Goal: Information Seeking & Learning: Find specific fact

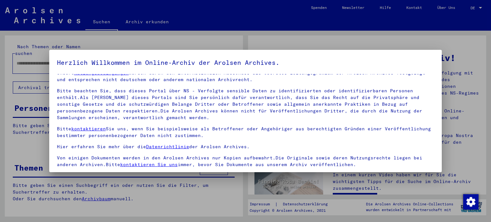
scroll to position [54, 0]
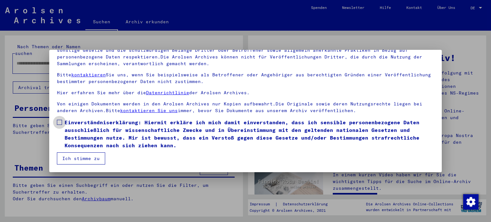
click at [59, 121] on span at bounding box center [59, 122] width 5 height 5
click at [86, 158] on button "Ich stimme zu" at bounding box center [81, 159] width 48 height 12
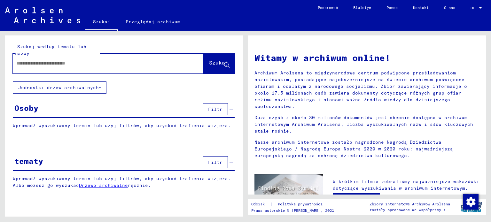
click at [132, 61] on input "text" at bounding box center [101, 63] width 168 height 7
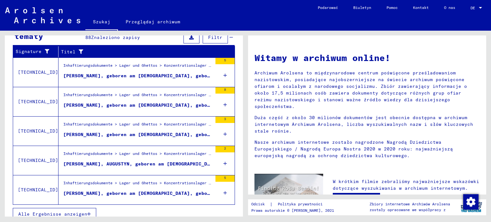
scroll to position [134, 0]
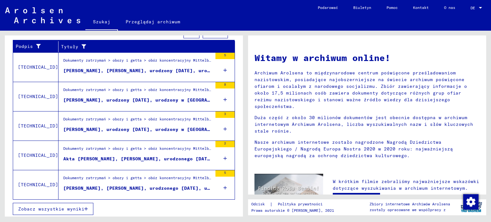
click at [224, 156] on icon at bounding box center [226, 158] width 4 height 22
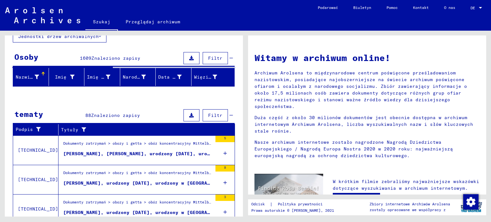
scroll to position [0, 0]
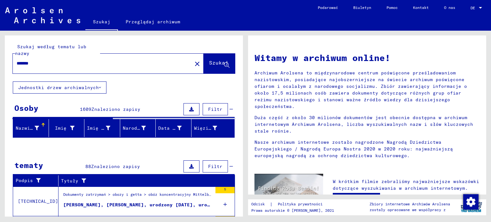
click at [61, 63] on input "*******" at bounding box center [101, 63] width 168 height 7
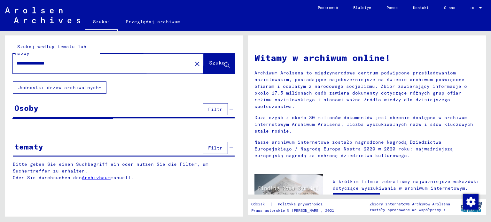
click at [204, 67] on button "Szukaj" at bounding box center [219, 64] width 31 height 20
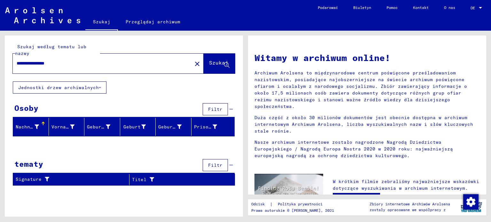
click at [41, 64] on input "**********" at bounding box center [101, 63] width 168 height 7
click at [19, 61] on input "**********" at bounding box center [101, 63] width 168 height 7
click at [38, 63] on input "**********" at bounding box center [101, 63] width 168 height 7
drag, startPoint x: 38, startPoint y: 64, endPoint x: 0, endPoint y: 57, distance: 39.0
click at [0, 57] on div "**********" at bounding box center [123, 124] width 246 height 186
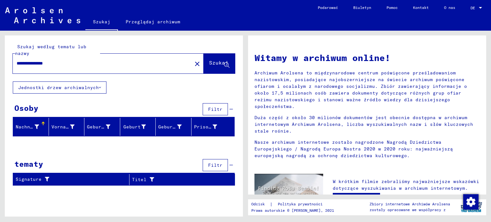
drag, startPoint x: 88, startPoint y: 71, endPoint x: 89, endPoint y: 65, distance: 6.2
click at [89, 67] on div "**********" at bounding box center [108, 64] width 191 height 20
click at [89, 65] on input "**********" at bounding box center [101, 63] width 168 height 7
drag, startPoint x: 246, startPoint y: 74, endPoint x: 246, endPoint y: 63, distance: 10.9
click at [246, 64] on div "Witamy w archiwum online! Archiwum Arolsena to międzynarodowe centrum poświęcon…" at bounding box center [369, 124] width 246 height 186
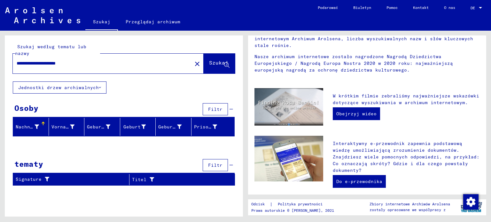
scroll to position [13, 0]
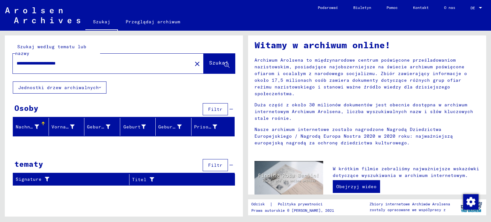
click at [138, 59] on div "**********" at bounding box center [99, 63] width 172 height 14
click at [66, 85] on font "Jednostki drzew archiwalnych" at bounding box center [58, 88] width 81 height 6
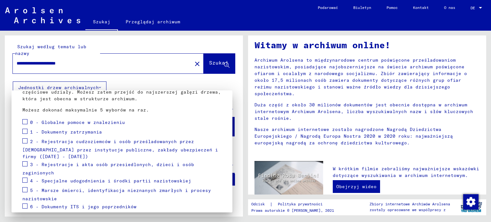
scroll to position [64, 0]
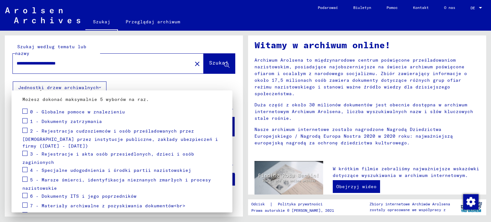
click at [82, 60] on div at bounding box center [245, 111] width 491 height 222
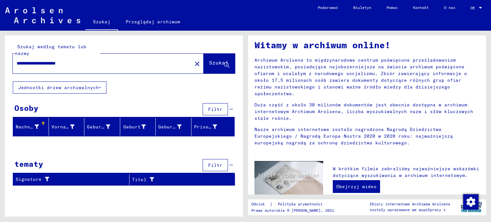
click at [82, 62] on input "**********" at bounding box center [101, 63] width 168 height 7
drag, startPoint x: 80, startPoint y: 62, endPoint x: 62, endPoint y: 61, distance: 17.6
click at [62, 61] on input "**********" at bounding box center [101, 63] width 168 height 7
click at [79, 64] on input "**********" at bounding box center [101, 63] width 168 height 7
drag, startPoint x: 61, startPoint y: 62, endPoint x: 99, endPoint y: 65, distance: 37.8
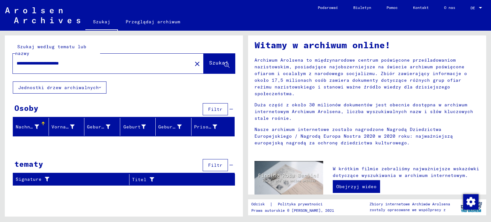
click at [98, 65] on input "**********" at bounding box center [101, 63] width 168 height 7
type input "**********"
click at [94, 91] on button "Jednostki drzew archiwalnych" at bounding box center [60, 88] width 94 height 12
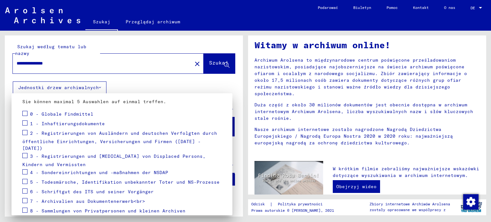
scroll to position [60, 0]
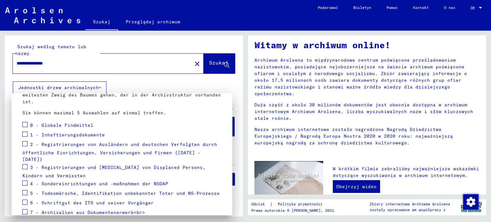
drag, startPoint x: 74, startPoint y: 61, endPoint x: 5, endPoint y: 58, distance: 68.8
click at [5, 58] on div at bounding box center [245, 111] width 491 height 222
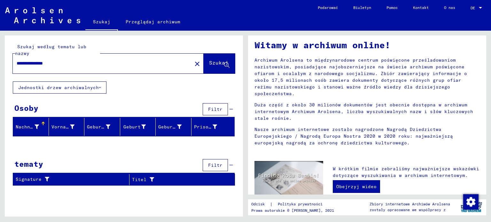
drag, startPoint x: 74, startPoint y: 66, endPoint x: 8, endPoint y: 63, distance: 66.0
click at [8, 63] on div "**********" at bounding box center [124, 58] width 238 height 46
click at [105, 68] on div at bounding box center [99, 63] width 172 height 14
click at [90, 80] on div "Szukaj według tematu lub nazwy Szukaj" at bounding box center [124, 58] width 238 height 46
click at [92, 86] on font "Jednostki drzew archiwalnych" at bounding box center [58, 88] width 81 height 6
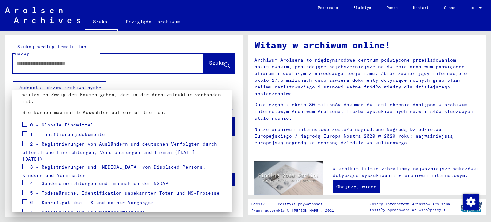
scroll to position [64, 0]
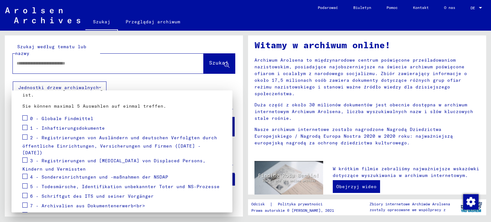
click at [26, 158] on span at bounding box center [24, 160] width 5 height 5
click at [205, 72] on div at bounding box center [245, 111] width 491 height 222
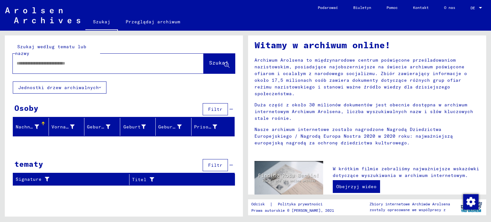
click at [209, 62] on font "Szukaj" at bounding box center [218, 62] width 19 height 6
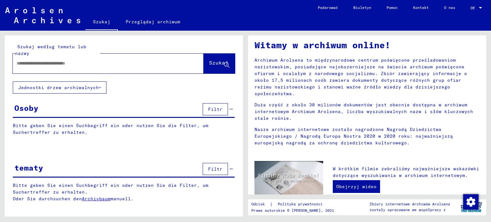
click at [59, 66] on input "text" at bounding box center [101, 63] width 168 height 7
type input "*********"
click at [67, 87] on font "Jednostki drzew archiwalnych" at bounding box center [58, 88] width 81 height 6
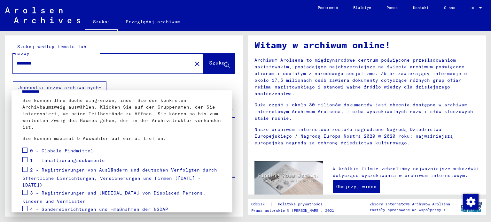
scroll to position [60, 0]
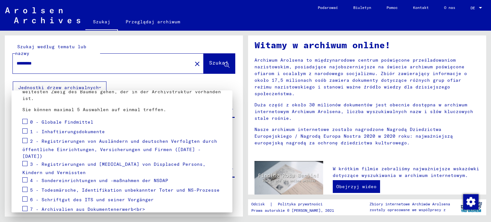
click at [28, 160] on div "3 - Registrierungen und [MEDICAL_DATA] von Displaced Persons, Kindern und Vermi…" at bounding box center [121, 168] width 199 height 16
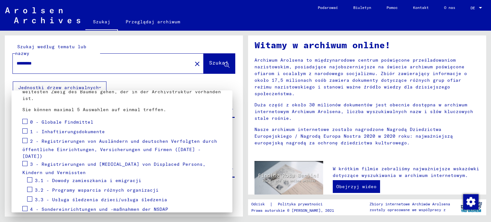
click at [28, 160] on div "3 - Registrierungen und [MEDICAL_DATA] von Displaced Persons, Kindern und Vermi…" at bounding box center [121, 168] width 199 height 16
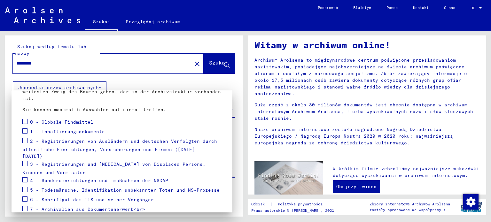
click at [29, 160] on div "3 - Registrierungen und [MEDICAL_DATA] von Displaced Persons, Kindern und Vermi…" at bounding box center [121, 168] width 199 height 16
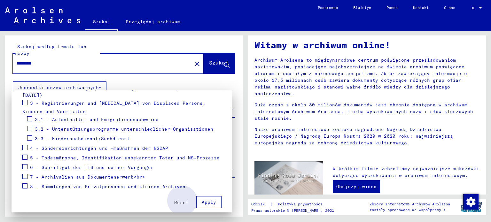
click at [197, 197] on button "Apply" at bounding box center [208, 202] width 25 height 12
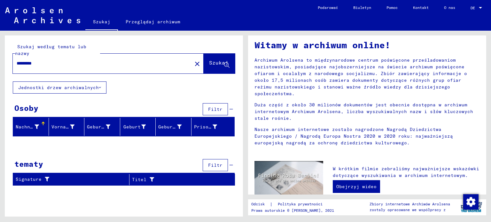
click at [87, 86] on font "Jednostki drzew archiwalnych" at bounding box center [58, 88] width 81 height 6
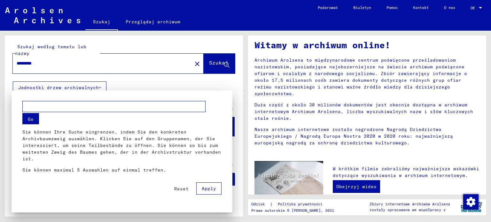
click at [146, 91] on mat-dialog-container "Go Sie können Ihre Suche eingrenzen, indem Sie den konkreten Archivbaumzweig au…" at bounding box center [122, 152] width 221 height 122
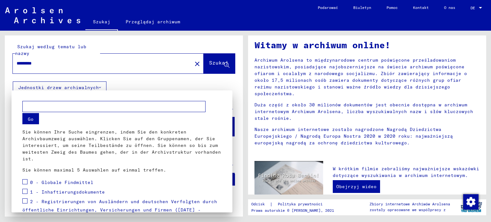
click at [169, 63] on div at bounding box center [245, 111] width 491 height 222
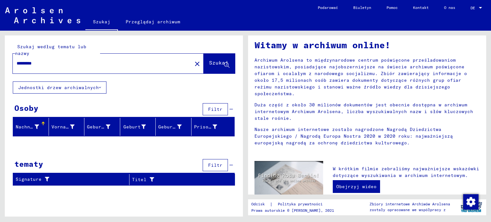
click at [100, 88] on icon at bounding box center [100, 87] width 2 height 4
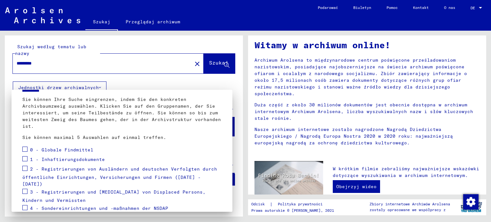
scroll to position [92, 0]
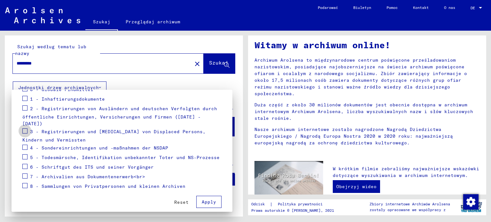
click at [26, 129] on span at bounding box center [24, 131] width 5 height 5
click at [206, 199] on span "Apply" at bounding box center [209, 202] width 14 height 6
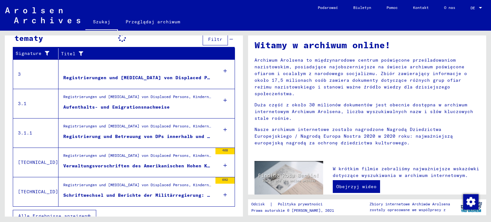
scroll to position [127, 0]
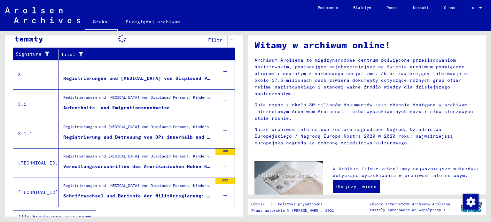
click at [224, 70] on icon at bounding box center [226, 71] width 4 height 22
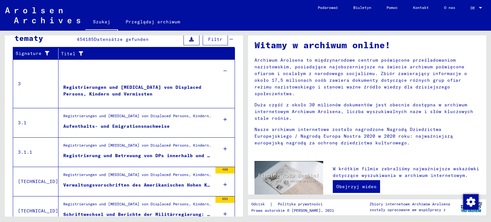
scroll to position [127, 0]
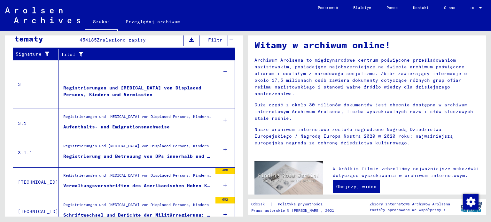
click at [217, 118] on div at bounding box center [225, 120] width 19 height 22
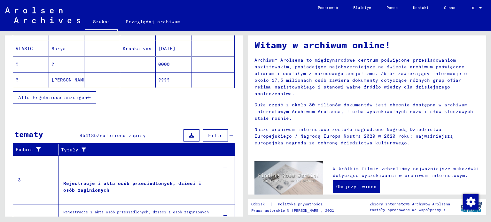
scroll to position [222, 0]
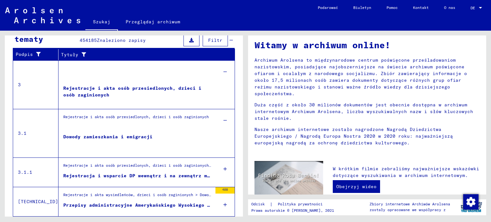
click at [102, 134] on font "Dowody zamieszkania i emigracji" at bounding box center [107, 137] width 89 height 6
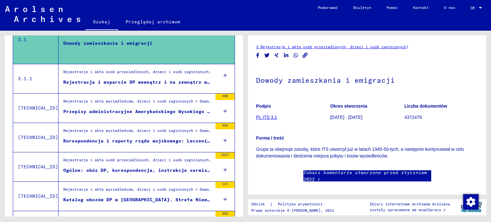
scroll to position [200, 0]
click at [138, 170] on font "Ogólne: obóz DP, korespondencja, instrukcje serwisowe" at bounding box center [139, 171] width 153 height 6
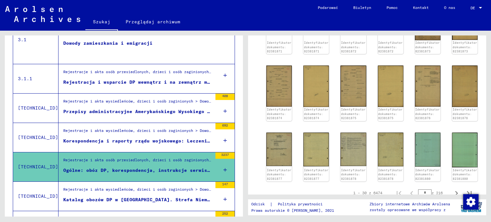
scroll to position [289, 0]
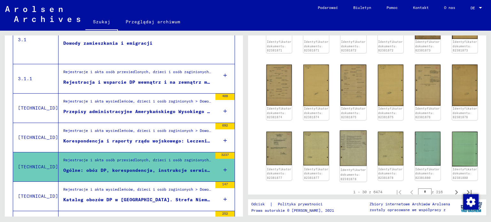
click at [352, 141] on img at bounding box center [353, 147] width 27 height 35
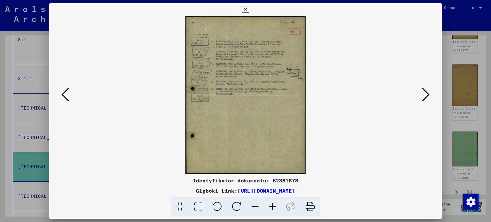
click at [244, 88] on img at bounding box center [246, 95] width 350 height 158
click at [68, 92] on icon at bounding box center [65, 94] width 8 height 15
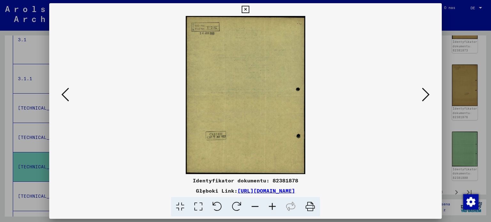
click at [68, 92] on icon at bounding box center [65, 94] width 8 height 15
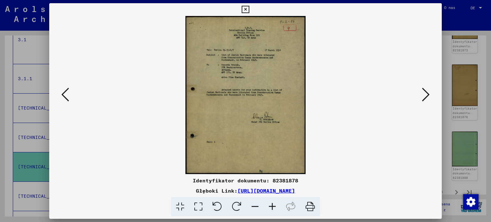
click at [428, 93] on icon at bounding box center [426, 94] width 8 height 15
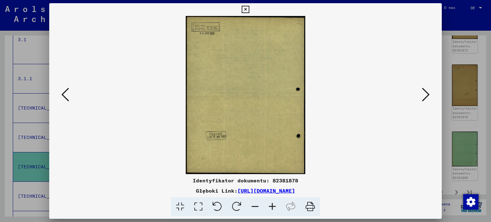
click at [428, 93] on icon at bounding box center [426, 94] width 8 height 15
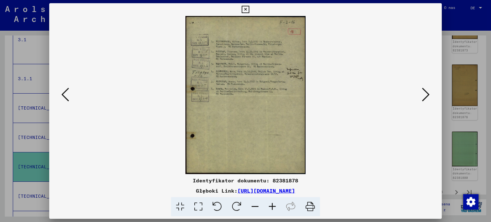
click at [428, 93] on icon at bounding box center [426, 94] width 8 height 15
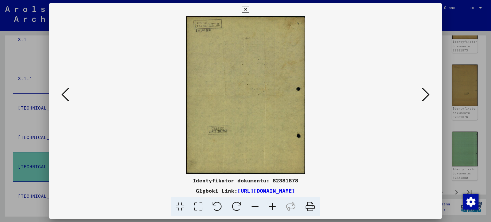
click at [428, 93] on icon at bounding box center [426, 94] width 8 height 15
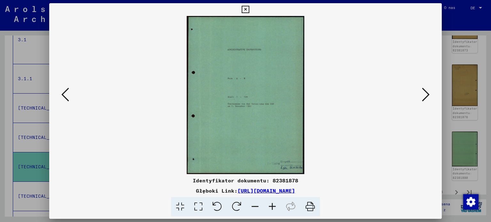
click at [427, 93] on icon at bounding box center [426, 94] width 8 height 15
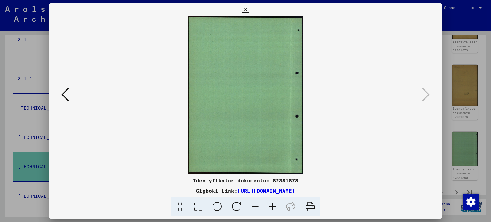
click at [70, 98] on button at bounding box center [65, 95] width 12 height 18
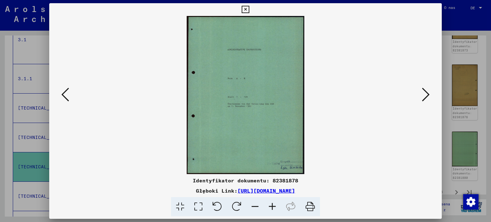
click at [426, 98] on icon at bounding box center [426, 94] width 8 height 15
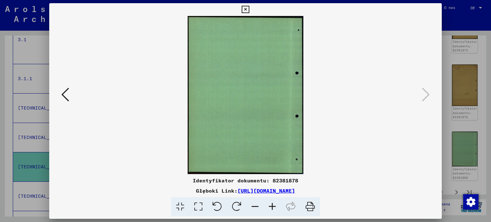
click at [242, 9] on icon at bounding box center [245, 10] width 7 height 8
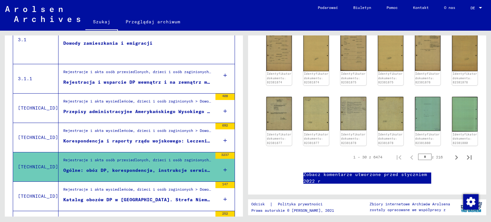
scroll to position [345, 0]
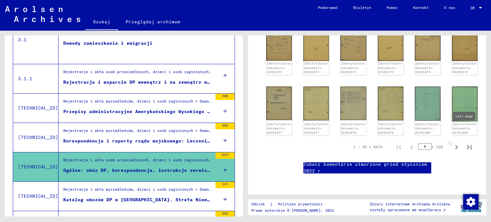
click at [452, 143] on icon "Następna strona" at bounding box center [456, 147] width 9 height 9
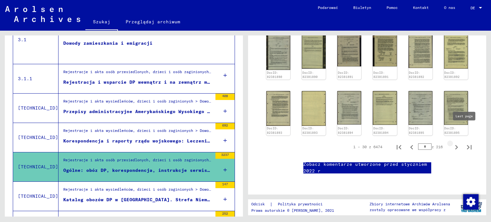
type input "*"
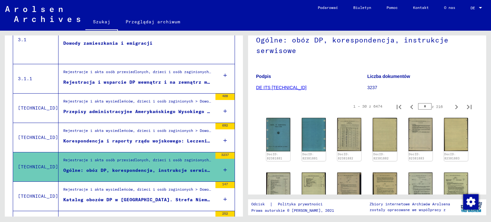
scroll to position [50, 0]
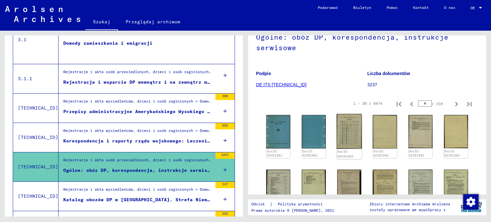
click at [347, 138] on img at bounding box center [349, 131] width 25 height 35
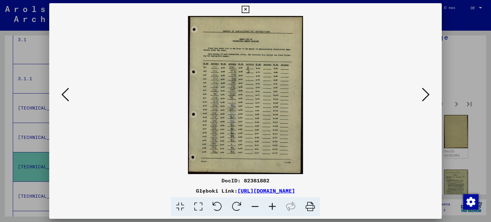
click at [423, 91] on icon at bounding box center [426, 94] width 8 height 15
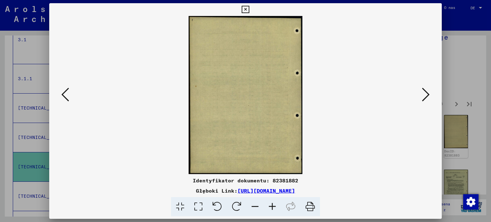
click at [423, 91] on icon at bounding box center [426, 94] width 8 height 15
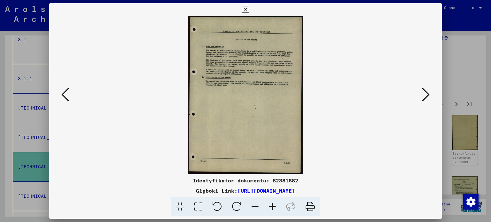
click at [423, 91] on icon at bounding box center [426, 94] width 8 height 15
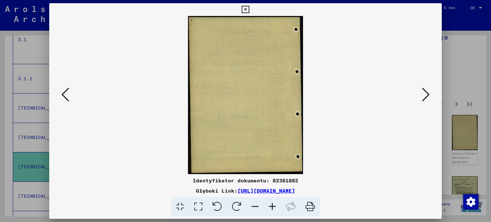
click at [423, 91] on icon at bounding box center [426, 94] width 8 height 15
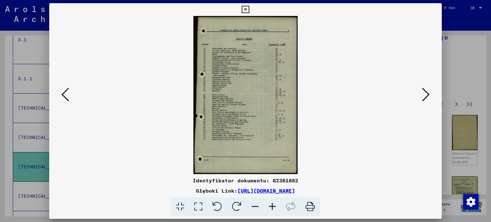
click at [242, 107] on img at bounding box center [246, 95] width 350 height 158
drag, startPoint x: 242, startPoint y: 107, endPoint x: 227, endPoint y: 82, distance: 29.6
click at [227, 82] on img at bounding box center [246, 95] width 350 height 158
click at [424, 99] on icon at bounding box center [426, 94] width 8 height 15
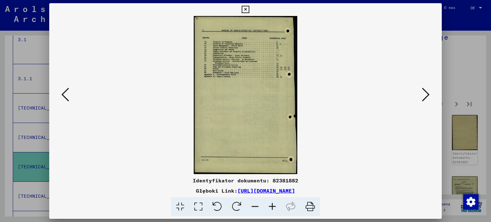
click at [424, 99] on icon at bounding box center [426, 94] width 8 height 15
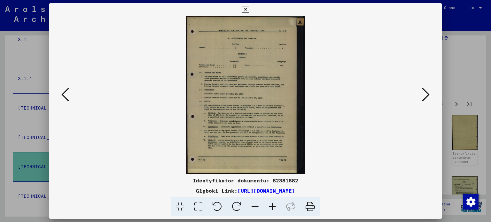
click at [422, 98] on button at bounding box center [426, 95] width 12 height 18
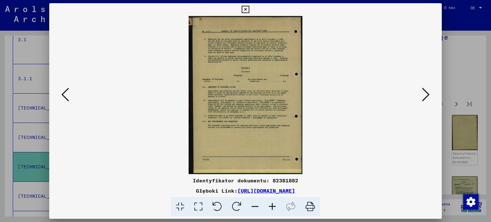
click at [422, 98] on button at bounding box center [426, 95] width 12 height 18
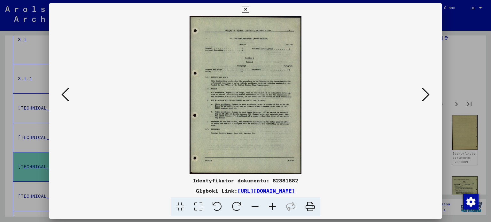
click at [422, 98] on button at bounding box center [426, 95] width 12 height 18
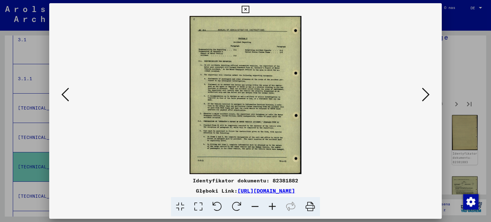
click at [422, 98] on button at bounding box center [426, 95] width 12 height 18
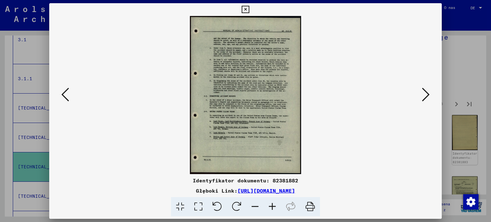
click at [421, 96] on button at bounding box center [426, 95] width 12 height 18
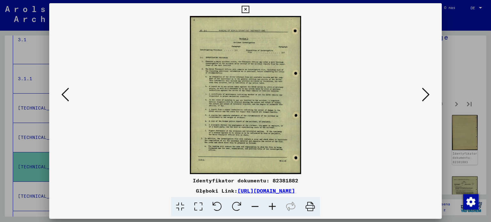
click at [423, 97] on icon at bounding box center [426, 94] width 8 height 15
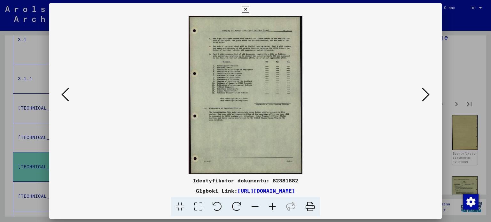
click at [423, 97] on icon at bounding box center [426, 94] width 8 height 15
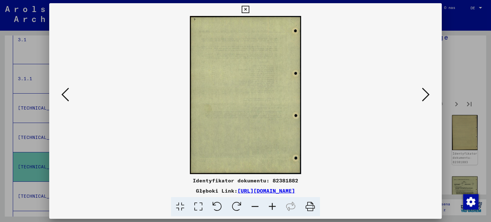
click at [423, 97] on icon at bounding box center [426, 94] width 8 height 15
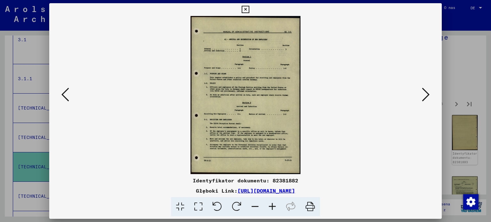
click at [423, 97] on icon at bounding box center [426, 94] width 8 height 15
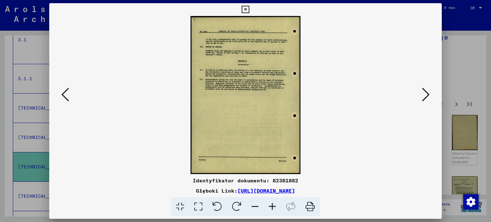
click at [423, 97] on icon at bounding box center [426, 94] width 8 height 15
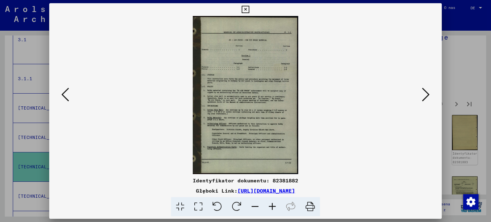
click at [423, 97] on icon at bounding box center [426, 94] width 8 height 15
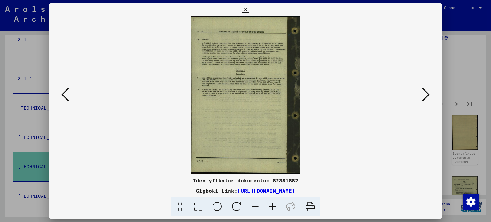
click at [423, 97] on icon at bounding box center [426, 94] width 8 height 15
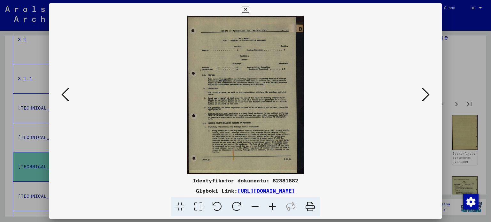
click at [423, 97] on icon at bounding box center [426, 94] width 8 height 15
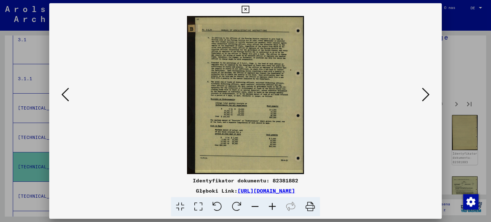
click at [423, 97] on icon at bounding box center [426, 94] width 8 height 15
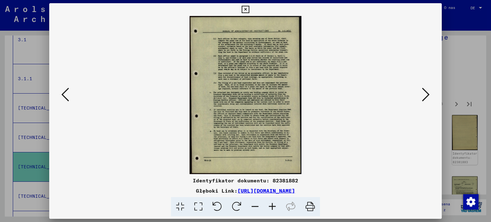
click at [243, 10] on icon at bounding box center [245, 10] width 7 height 8
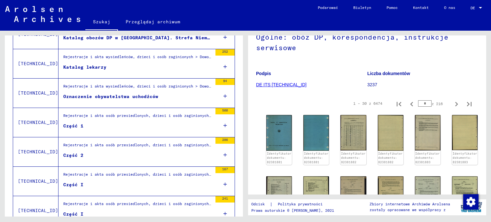
scroll to position [374, 0]
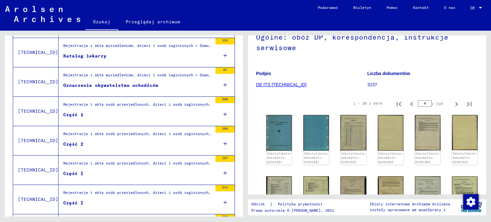
click at [68, 112] on font "Część 1" at bounding box center [73, 115] width 20 height 6
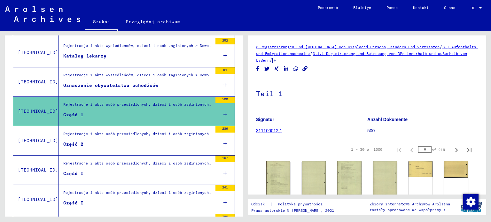
scroll to position [96, 0]
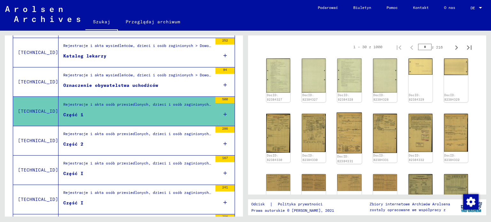
click at [345, 132] on img at bounding box center [349, 133] width 25 height 41
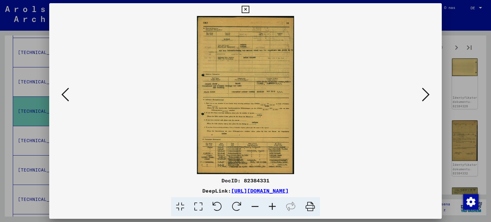
click at [422, 93] on icon at bounding box center [426, 94] width 8 height 15
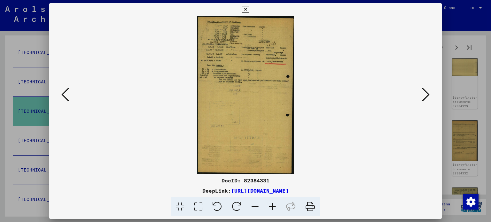
click at [422, 93] on icon at bounding box center [426, 94] width 8 height 15
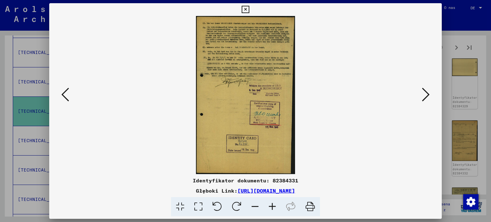
click at [422, 93] on icon at bounding box center [426, 94] width 8 height 15
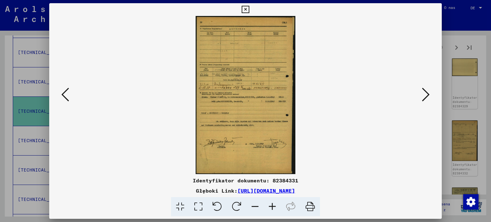
click at [422, 93] on icon at bounding box center [426, 94] width 8 height 15
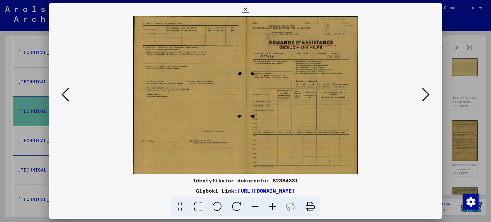
click at [428, 96] on icon at bounding box center [426, 94] width 8 height 15
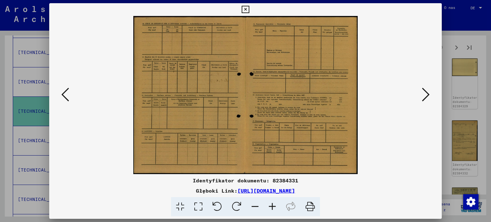
click at [427, 92] on icon at bounding box center [426, 94] width 8 height 15
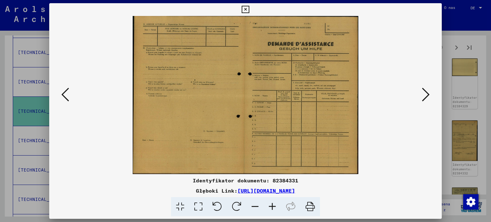
click at [427, 92] on icon at bounding box center [426, 94] width 8 height 15
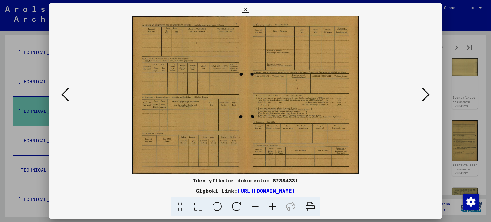
click at [427, 92] on icon at bounding box center [426, 94] width 8 height 15
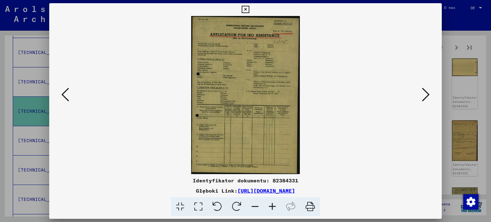
click at [427, 92] on icon at bounding box center [426, 94] width 8 height 15
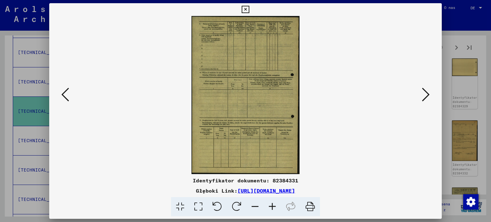
click at [427, 92] on icon at bounding box center [426, 94] width 8 height 15
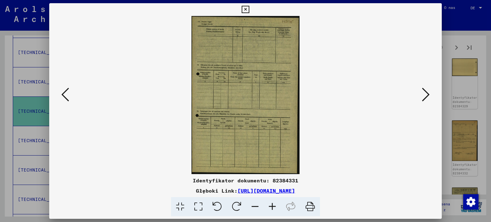
click at [427, 92] on icon at bounding box center [426, 94] width 8 height 15
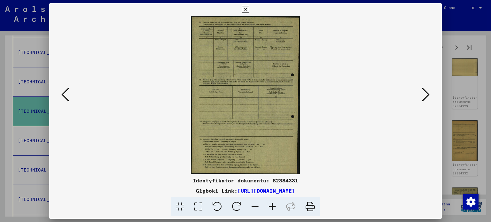
click at [246, 8] on icon at bounding box center [245, 10] width 7 height 8
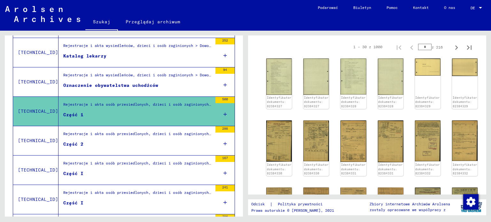
scroll to position [0, 0]
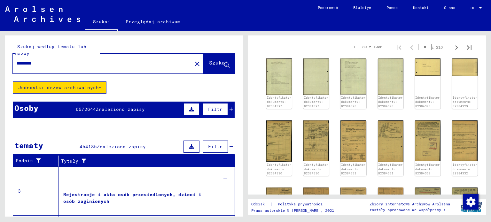
click at [122, 56] on div "********* close" at bounding box center [108, 64] width 191 height 20
click at [120, 60] on input "*********" at bounding box center [103, 63] width 172 height 7
type input "**********"
click at [210, 65] on font "Szukaj" at bounding box center [218, 62] width 19 height 6
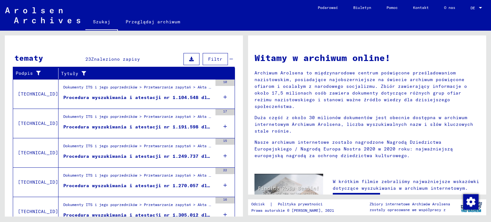
scroll to position [88, 0]
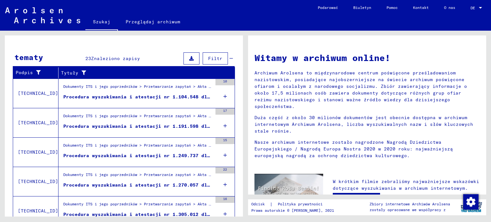
click at [188, 125] on font "Procedura wyszukiwania i atestacji nr 1.191.598 dla [PERSON_NAME] [DATE]" at bounding box center [166, 126] width 207 height 6
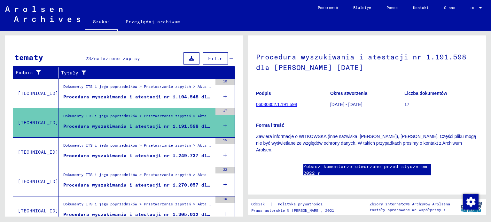
scroll to position [16, 0]
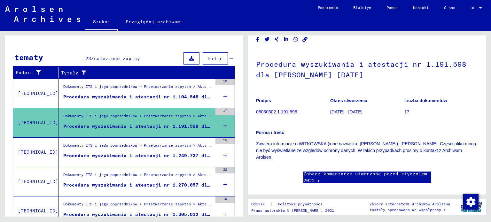
click at [220, 124] on mat-cell at bounding box center [213, 120] width 43 height 16
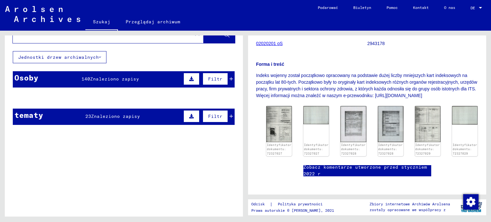
scroll to position [95, 0]
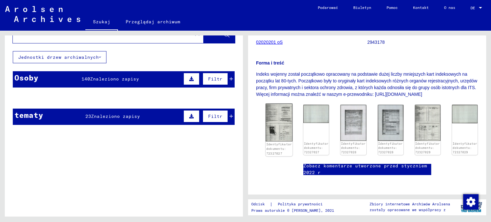
click at [281, 135] on img at bounding box center [279, 123] width 27 height 38
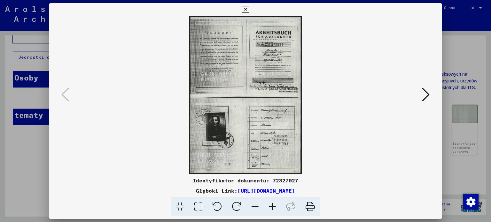
click at [425, 94] on icon at bounding box center [426, 94] width 8 height 15
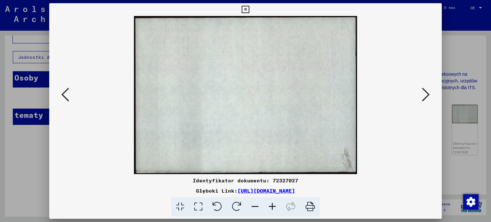
click at [425, 94] on icon at bounding box center [426, 94] width 8 height 15
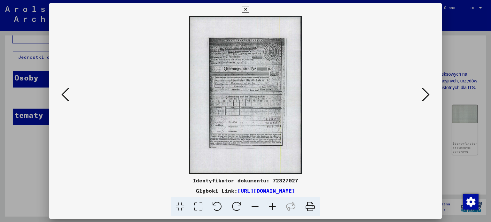
click at [425, 94] on icon at bounding box center [426, 94] width 8 height 15
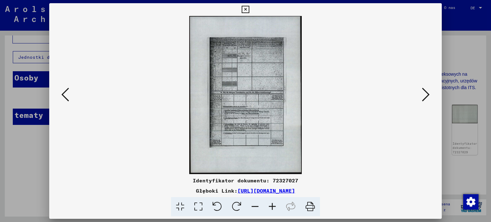
click at [425, 94] on icon at bounding box center [426, 94] width 8 height 15
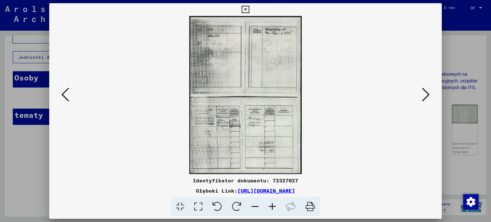
click at [425, 94] on icon at bounding box center [426, 94] width 8 height 15
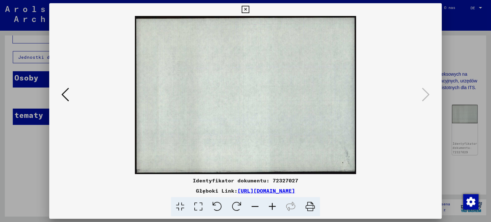
click at [247, 9] on icon at bounding box center [245, 10] width 7 height 8
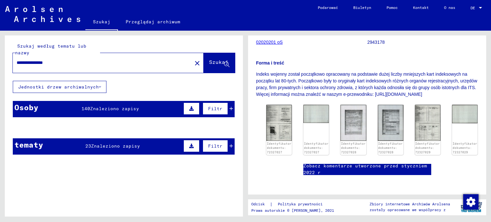
scroll to position [0, 0]
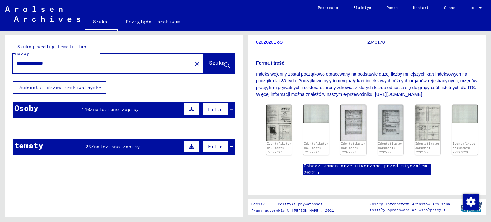
click at [220, 60] on font "Szukaj" at bounding box center [218, 62] width 19 height 6
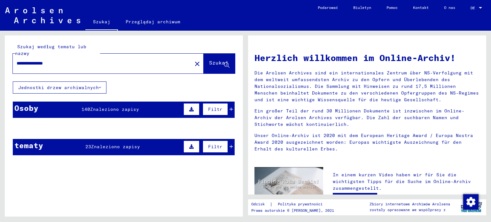
click at [209, 60] on font "Szukaj" at bounding box center [218, 62] width 19 height 6
click at [229, 107] on div "Osoby 140 Znaleziono zapisy Filtr" at bounding box center [124, 110] width 222 height 16
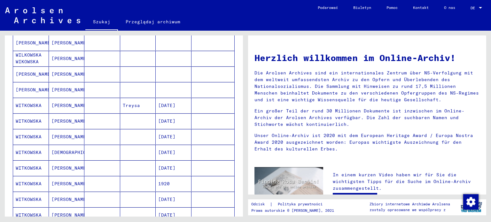
scroll to position [301, 0]
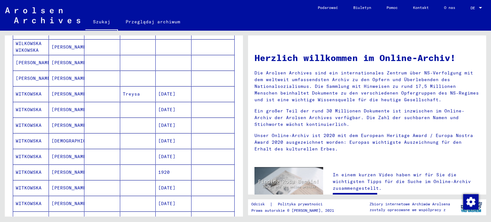
click at [170, 125] on font "[DATE]" at bounding box center [166, 125] width 17 height 6
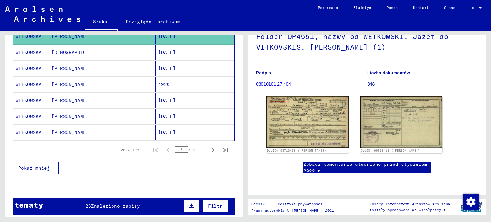
scroll to position [397, 0]
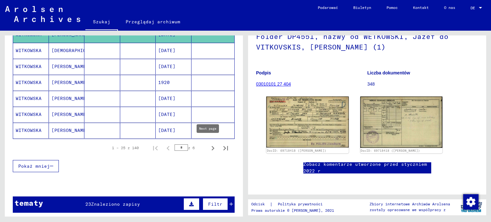
click at [212, 146] on icon "Następna strona" at bounding box center [213, 148] width 3 height 4
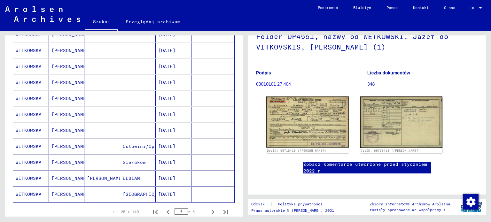
scroll to position [409, 0]
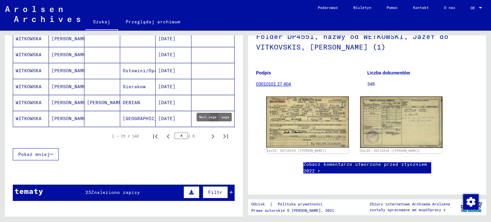
click at [212, 134] on icon "Następna strona" at bounding box center [213, 136] width 3 height 4
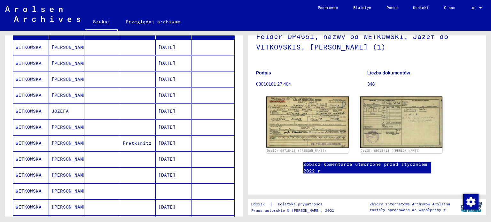
scroll to position [87, 0]
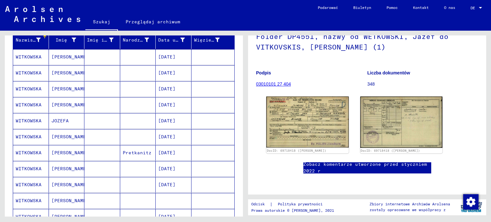
click at [161, 102] on font "[DATE]" at bounding box center [166, 105] width 17 height 6
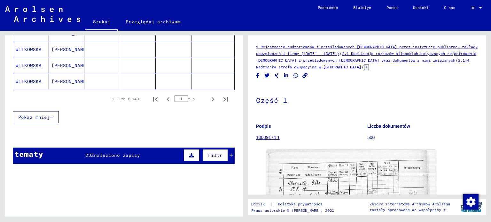
scroll to position [455, 0]
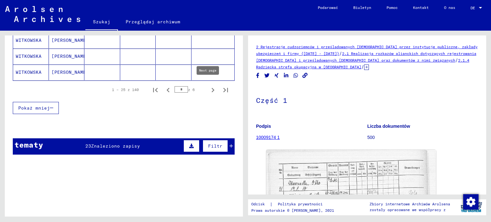
click at [210, 86] on icon "Następna strona" at bounding box center [213, 90] width 9 height 9
type input "*"
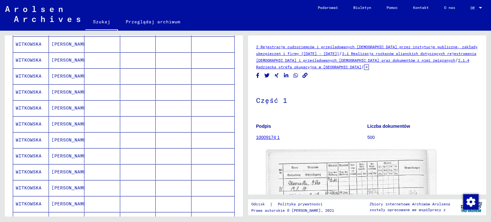
scroll to position [154, 0]
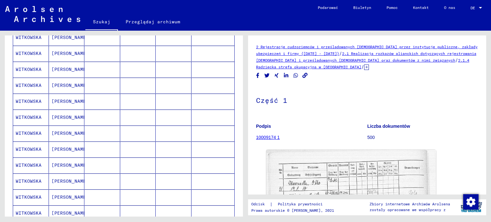
click at [65, 131] on mat-cell "[PERSON_NAME]" at bounding box center [67, 134] width 36 height 16
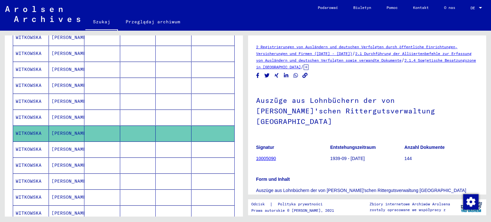
click at [265, 156] on link "10005090" at bounding box center [266, 158] width 20 height 5
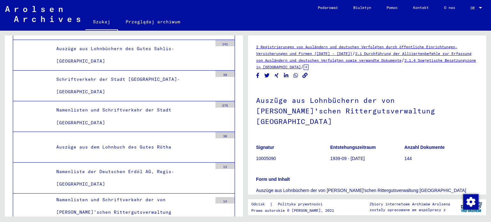
click at [393, 100] on h1 "Auszüge aus Lohnbüchern der von [PERSON_NAME]'schen Rittergutsverwaltung [GEOGR…" at bounding box center [367, 110] width 222 height 49
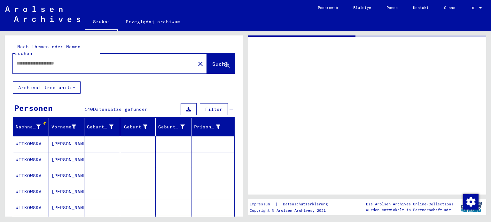
type input "********"
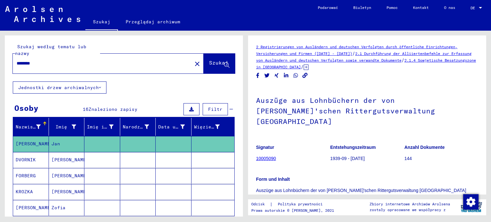
drag, startPoint x: 49, startPoint y: 66, endPoint x: 1, endPoint y: 63, distance: 47.8
click at [1, 63] on div "Szukaj według tematu lub nazwy ******** close Szukaj Jednostki drzew archiwalny…" at bounding box center [123, 124] width 246 height 186
click at [265, 156] on link "10005090" at bounding box center [266, 158] width 20 height 5
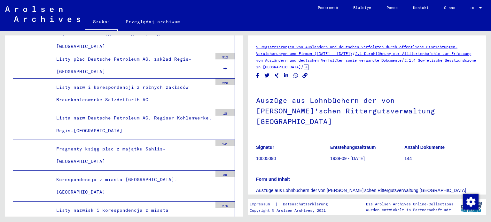
scroll to position [9014, 0]
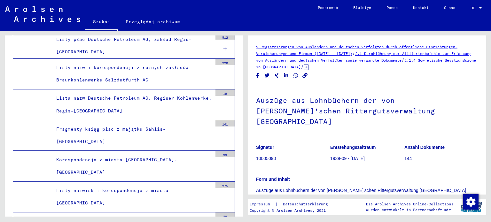
scroll to position [9056, 0]
drag, startPoint x: 243, startPoint y: 176, endPoint x: 243, endPoint y: 199, distance: 22.7
click at [243, 199] on div "Archivbaum der Arolsen Archives 0 - Globalne pomoce w znalezieniu 1 - Dokumenty…" at bounding box center [123, 124] width 246 height 186
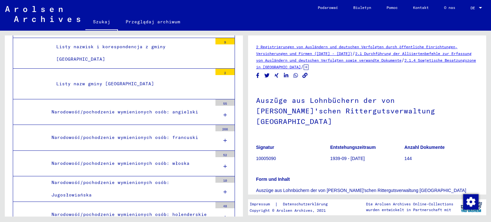
scroll to position [9947, 0]
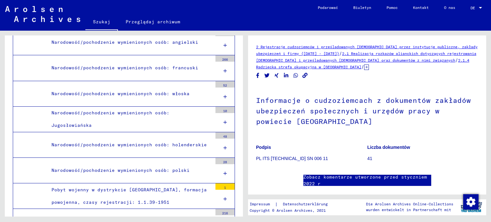
scroll to position [40, 0]
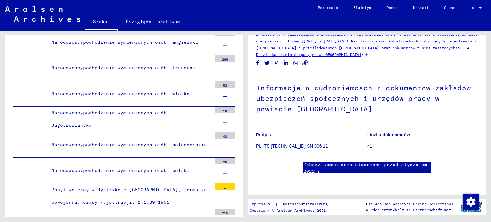
click at [260, 127] on figure "Podpis PL ITS [TECHNICAL_ID] SN 006 11" at bounding box center [311, 141] width 111 height 29
click at [262, 144] on font "PL ITS [TECHNICAL_ID] SN 006 11" at bounding box center [292, 146] width 72 height 5
click at [369, 144] on font "41" at bounding box center [369, 146] width 5 height 5
drag, startPoint x: 486, startPoint y: 80, endPoint x: 485, endPoint y: 138, distance: 57.9
click at [485, 138] on div "2 Rejestracje cudzoziemców i prześladowanych [DEMOGRAPHIC_DATA] przez instytucj…" at bounding box center [369, 124] width 246 height 186
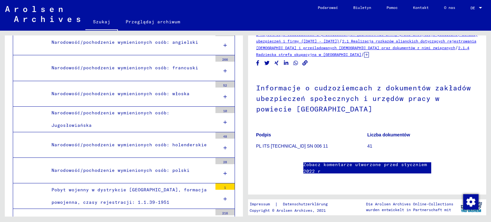
scroll to position [0, 0]
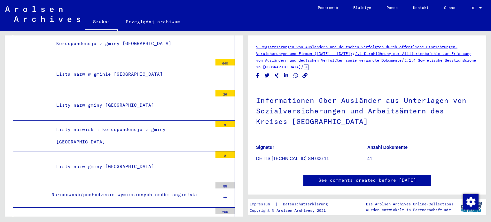
scroll to position [9777, 0]
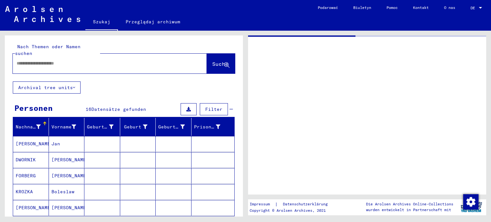
type input "********"
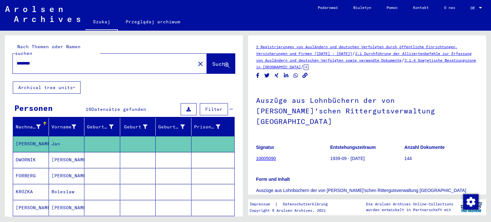
drag, startPoint x: 49, startPoint y: 55, endPoint x: 0, endPoint y: 55, distance: 48.6
click at [0, 55] on div "Nach Themen oder Namen suchen ******** close Suche Archival tree units Personen…" at bounding box center [123, 124] width 246 height 186
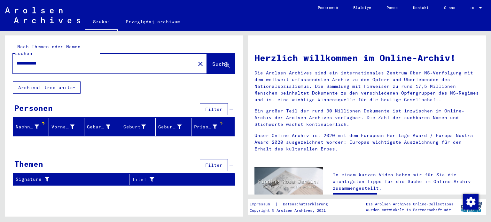
click at [226, 122] on div "Prisoner #" at bounding box center [210, 127] width 33 height 10
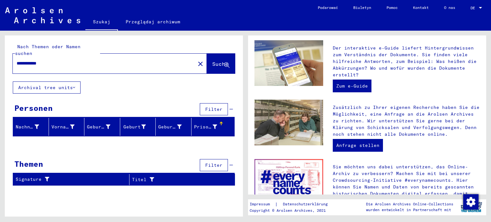
scroll to position [175, 0]
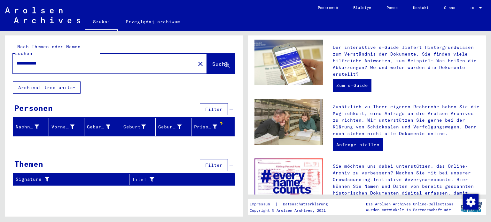
drag, startPoint x: 244, startPoint y: 80, endPoint x: 245, endPoint y: 106, distance: 26.2
click at [245, 106] on div "**********" at bounding box center [123, 124] width 246 height 186
drag, startPoint x: 116, startPoint y: 42, endPoint x: 113, endPoint y: 44, distance: 4.6
click at [115, 42] on div "**********" at bounding box center [124, 58] width 238 height 46
click at [104, 56] on div "**********" at bounding box center [100, 63] width 175 height 14
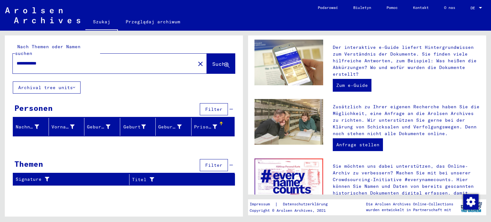
click at [97, 60] on input "**********" at bounding box center [102, 63] width 171 height 7
type input "*"
type input "********"
click at [223, 54] on button "Suche" at bounding box center [221, 64] width 28 height 20
click at [62, 82] on button "Archival tree units" at bounding box center [47, 88] width 68 height 12
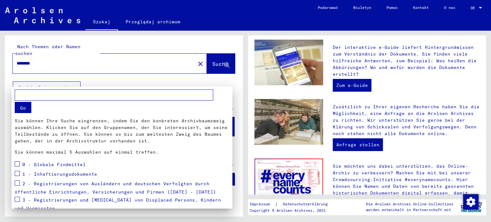
click at [193, 59] on div at bounding box center [245, 111] width 491 height 222
